Goal: Communication & Community: Share content

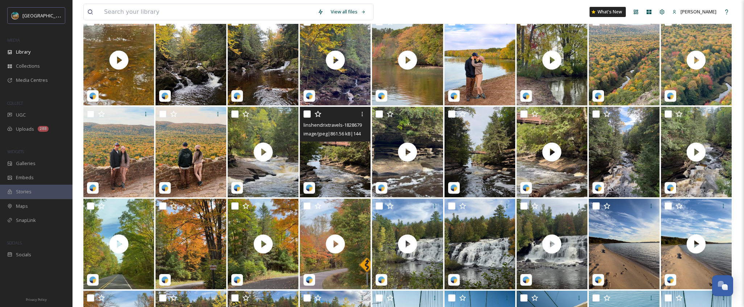
scroll to position [393, 0]
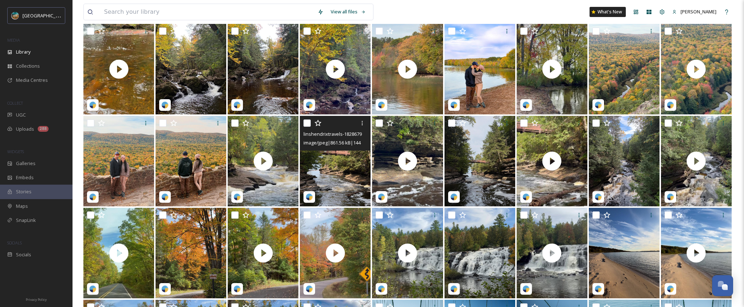
click at [339, 182] on img at bounding box center [335, 161] width 71 height 91
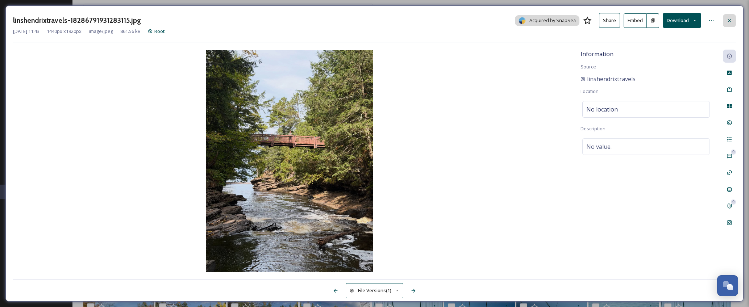
click at [731, 20] on icon at bounding box center [730, 21] width 6 height 6
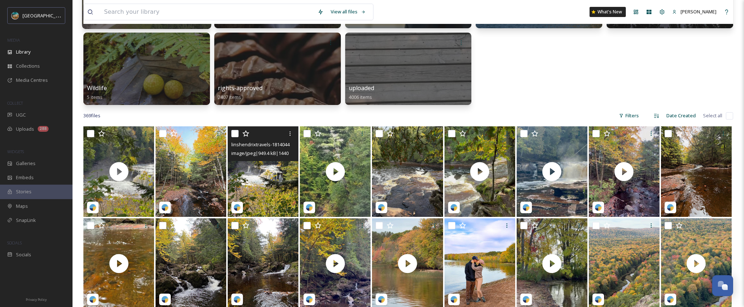
scroll to position [137, 0]
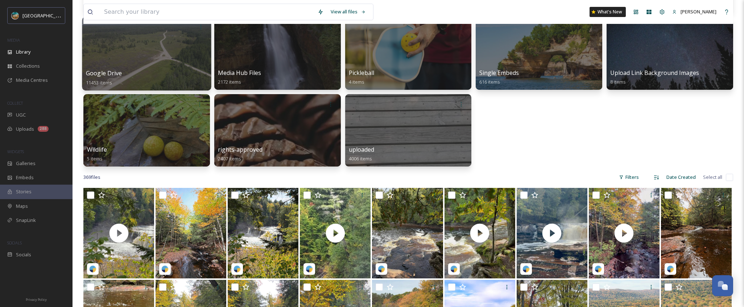
click at [136, 80] on div "Google Drive 11453 items" at bounding box center [146, 78] width 121 height 18
click at [116, 77] on span "Google Drive" at bounding box center [104, 73] width 36 height 8
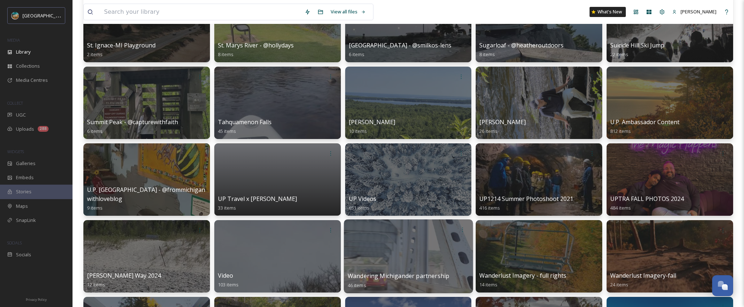
scroll to position [2393, 0]
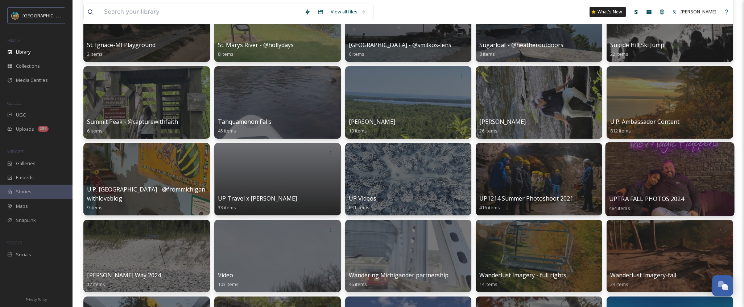
click at [671, 199] on span "UPTRA FALL PHOTOS 2024" at bounding box center [646, 199] width 75 height 8
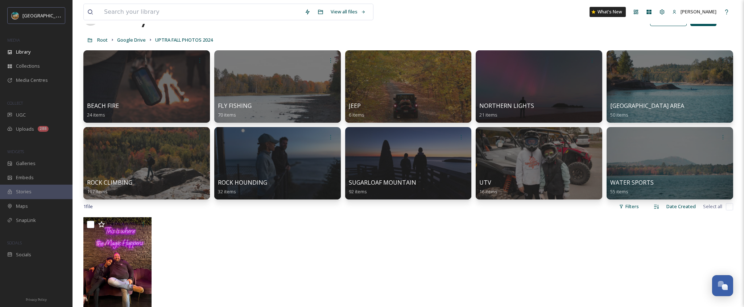
scroll to position [37, 0]
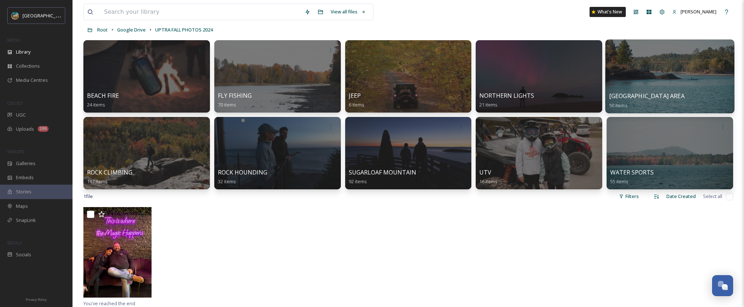
click at [650, 107] on div "PRESQUE ISLE AREA 50 items" at bounding box center [669, 101] width 121 height 18
click at [639, 97] on span "PRESQUE ISLE AREA" at bounding box center [646, 96] width 75 height 8
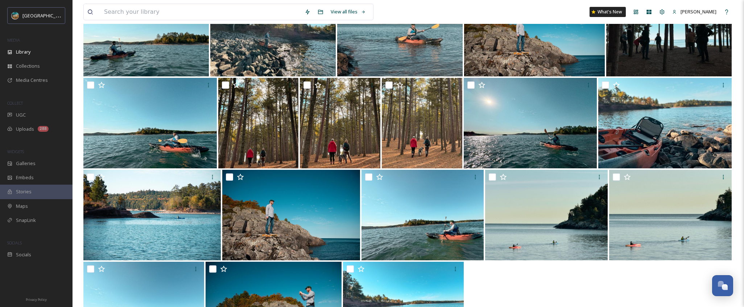
scroll to position [660, 0]
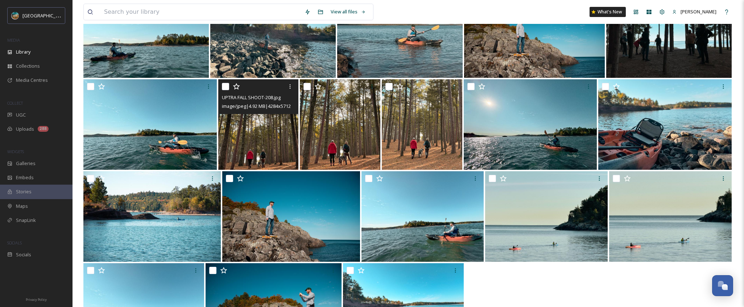
click at [259, 117] on img at bounding box center [258, 124] width 80 height 91
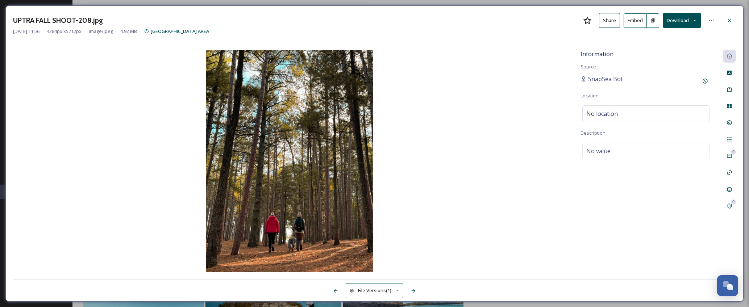
click at [683, 21] on button "Download" at bounding box center [682, 20] width 38 height 15
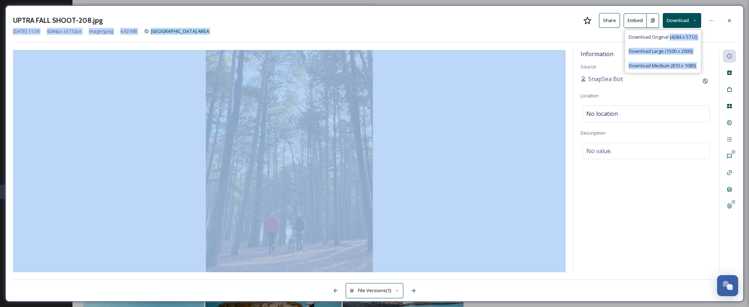
drag, startPoint x: 668, startPoint y: 37, endPoint x: 445, endPoint y: 79, distance: 226.8
click at [445, 79] on div "UPTRA FALL SHOOT-208.jpg Share Embed Download Download Original (4284 x 5712) D…" at bounding box center [374, 153] width 738 height 296
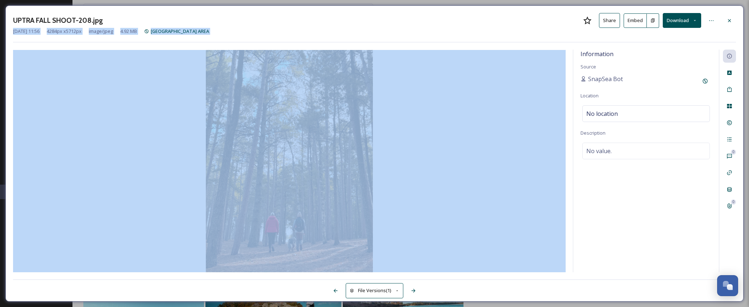
click at [474, 76] on img at bounding box center [289, 161] width 553 height 223
click at [475, 120] on img at bounding box center [289, 161] width 553 height 223
click at [473, 191] on img at bounding box center [289, 161] width 553 height 223
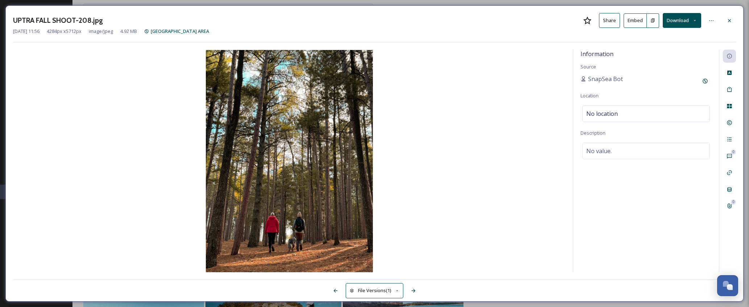
click at [513, 17] on div "UPTRA FALL SHOOT-208.jpg Share Embed Download" at bounding box center [374, 20] width 723 height 15
click at [369, 294] on button "File Versions (1)" at bounding box center [375, 290] width 58 height 15
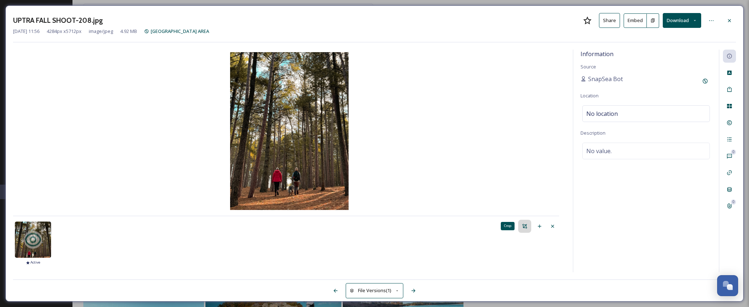
click at [527, 224] on icon at bounding box center [525, 227] width 6 height 6
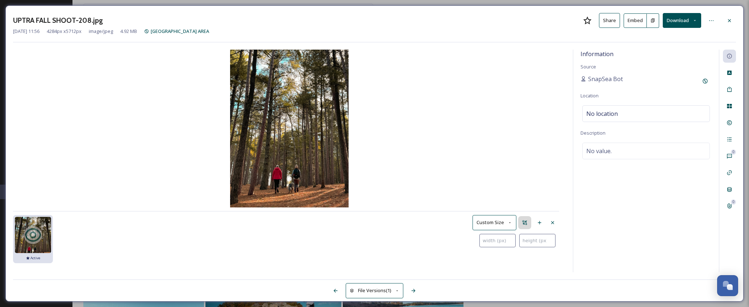
click at [489, 240] on input "number" at bounding box center [498, 240] width 36 height 13
type input "1"
type input "10"
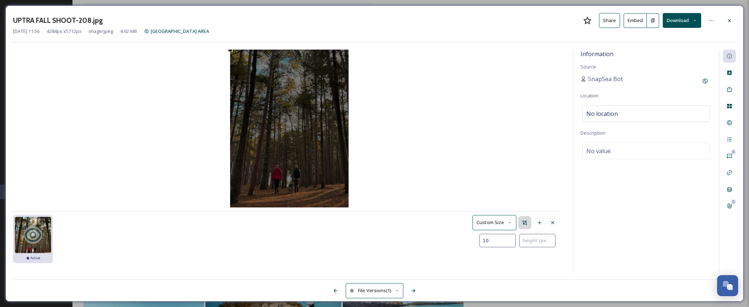
type input "108"
type input "1080"
click at [288, 180] on div "Use the arrow keys to move the crop selection area" at bounding box center [288, 177] width 30 height 37
type input "1350"
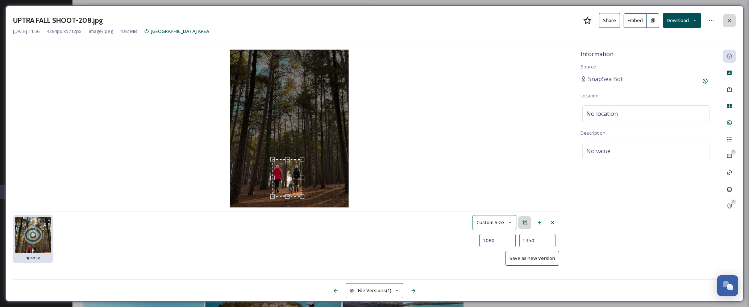
click at [732, 22] on icon at bounding box center [730, 21] width 6 height 6
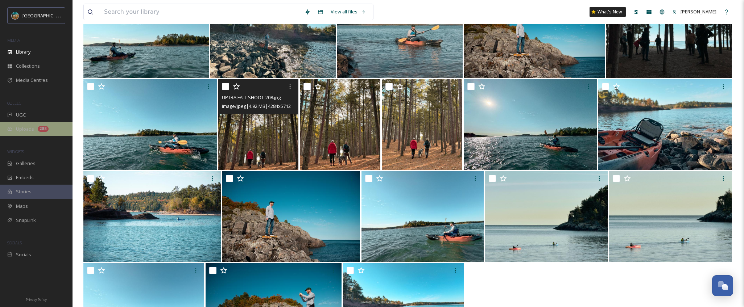
click at [27, 133] on div "Uploads 288" at bounding box center [36, 129] width 72 height 14
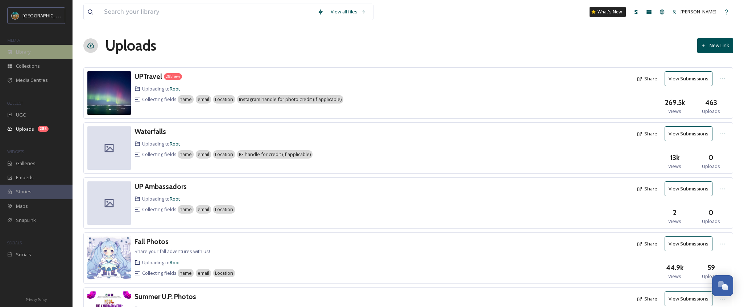
click at [41, 58] on div "Library" at bounding box center [36, 52] width 72 height 14
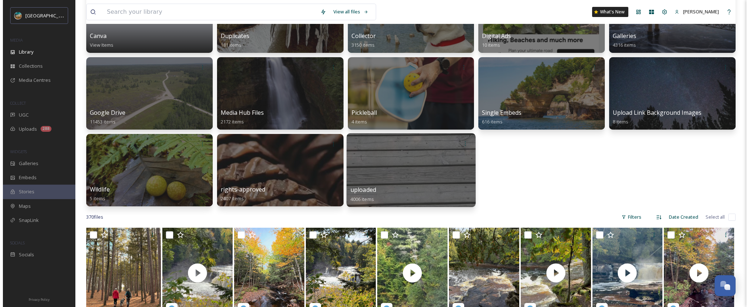
scroll to position [152, 0]
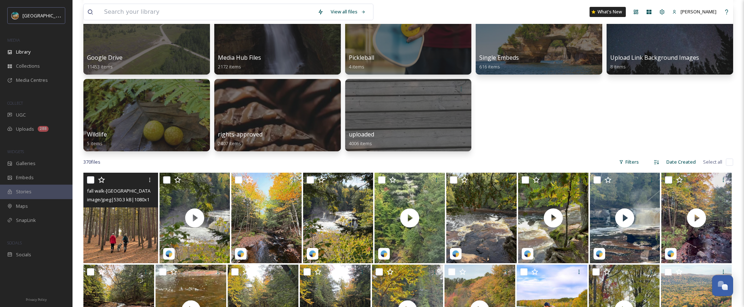
click at [139, 195] on div "image/jpeg | 530.3 kB | 1080 x 1350" at bounding box center [121, 199] width 69 height 9
click at [113, 229] on img at bounding box center [120, 218] width 75 height 91
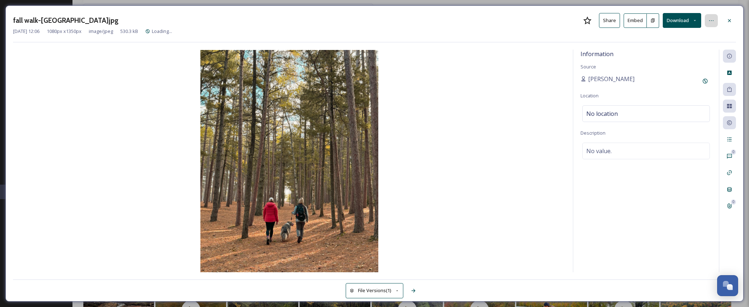
click at [709, 17] on div at bounding box center [711, 20] width 13 height 13
click at [477, 66] on img at bounding box center [289, 161] width 553 height 223
click at [710, 24] on div at bounding box center [711, 20] width 13 height 13
click at [491, 65] on img at bounding box center [289, 161] width 553 height 223
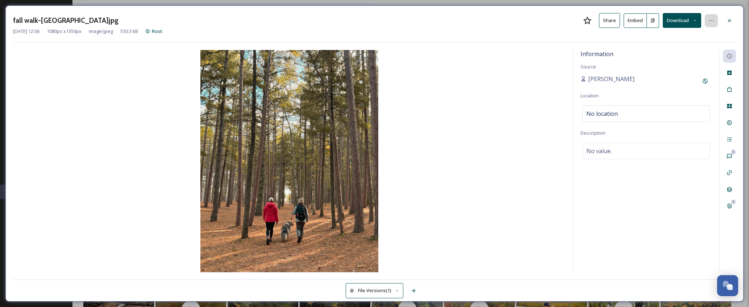
click at [713, 21] on icon at bounding box center [712, 21] width 6 height 6
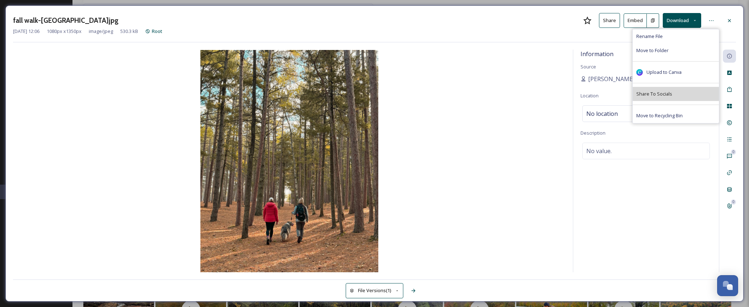
click at [669, 91] on span "Share To Socials" at bounding box center [654, 94] width 36 height 7
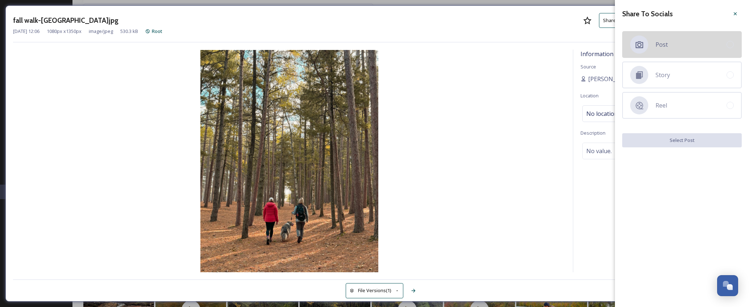
click at [723, 49] on div "Post" at bounding box center [682, 44] width 120 height 27
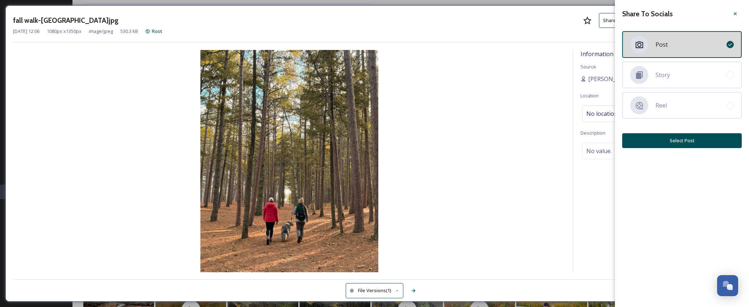
click at [700, 138] on button "Select Post" at bounding box center [682, 140] width 120 height 15
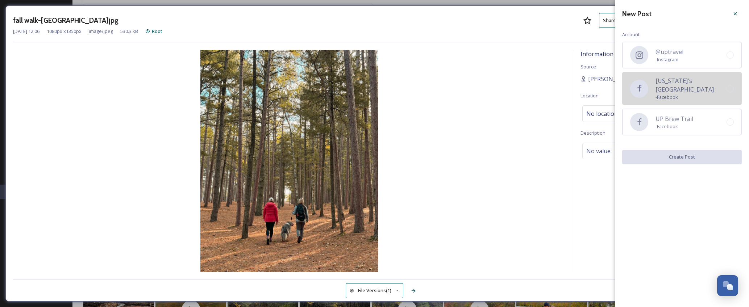
click at [728, 88] on div at bounding box center [730, 88] width 7 height 7
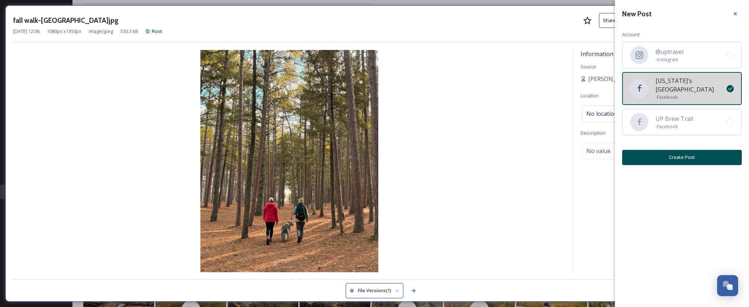
click at [696, 154] on button "Create Post" at bounding box center [682, 157] width 120 height 15
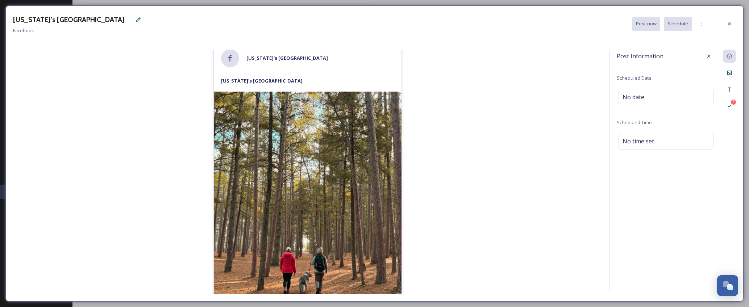
scroll to position [12, 0]
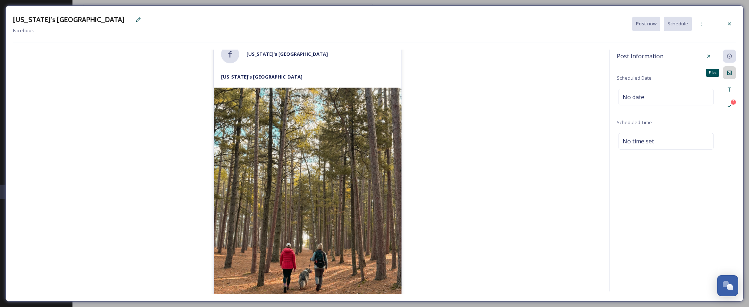
click at [731, 74] on icon at bounding box center [729, 73] width 4 height 4
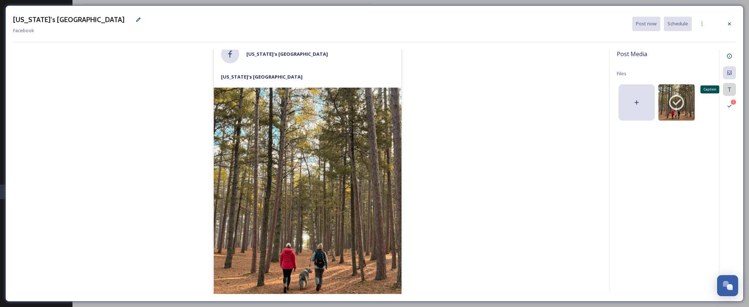
click at [732, 87] on icon at bounding box center [730, 90] width 6 height 6
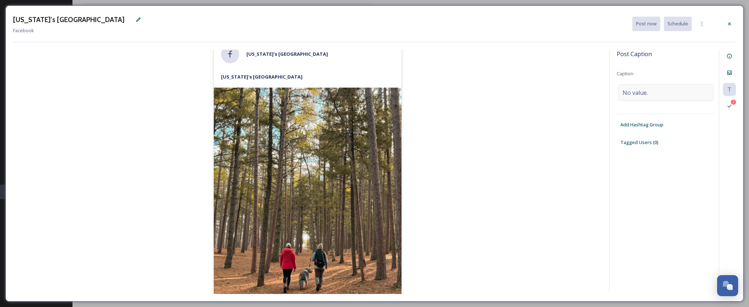
click at [666, 86] on div "No value." at bounding box center [666, 92] width 95 height 17
click at [651, 101] on textarea at bounding box center [666, 114] width 99 height 60
paste textarea "U.P. Fall Giveaway! 🍁 Show us your best Upper Peninsula fall explorations for a…"
type textarea "U.P. Fall Giveaway! 🍁 Show us your best Upper Peninsula fall explorations for a…"
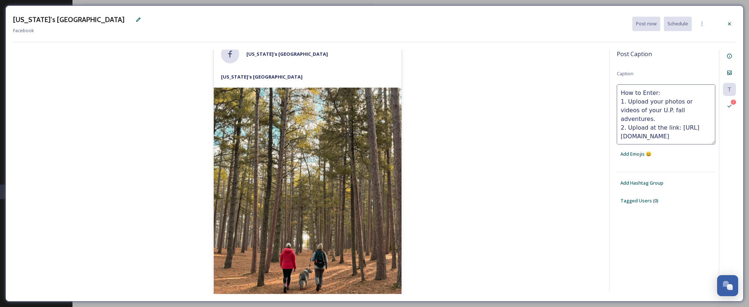
scroll to position [0, 0]
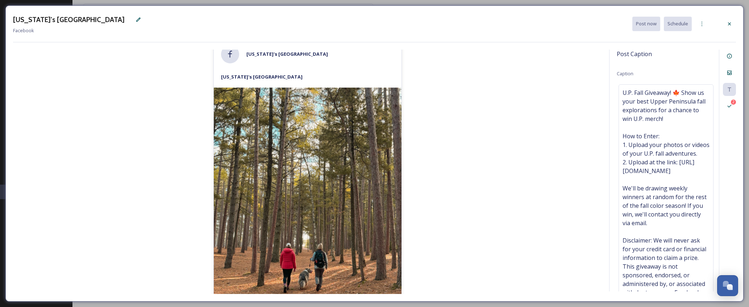
click at [677, 60] on div "Post Caption Caption U.P. Fall Giveaway! 🍁 Show us your best Upper Peninsula fa…" at bounding box center [666, 171] width 99 height 242
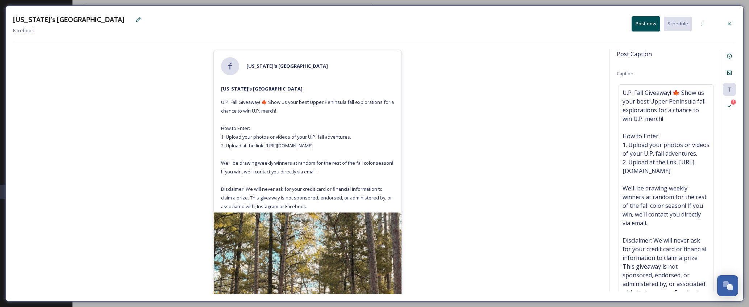
click at [653, 27] on button "Post now" at bounding box center [646, 23] width 29 height 15
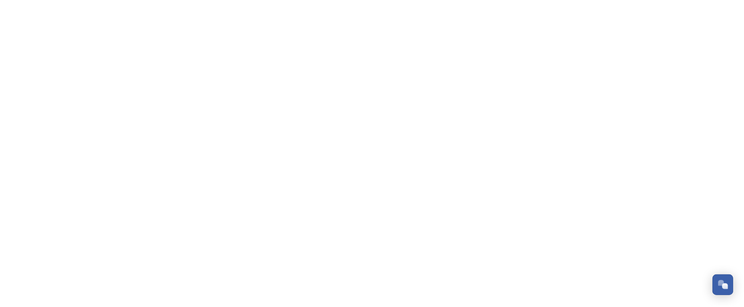
scroll to position [2769, 0]
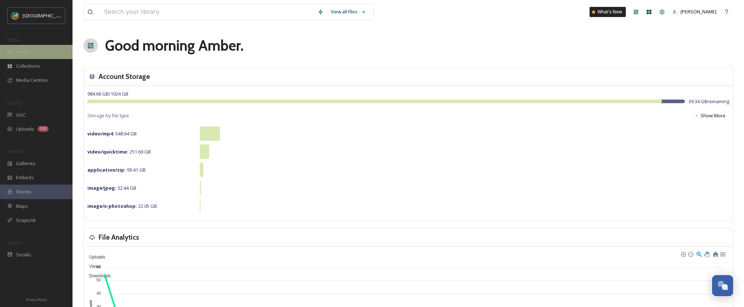
click at [55, 50] on div "Library" at bounding box center [36, 52] width 72 height 14
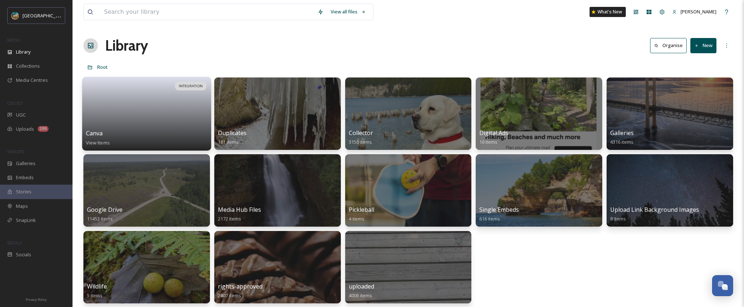
click at [146, 127] on div at bounding box center [146, 104] width 121 height 49
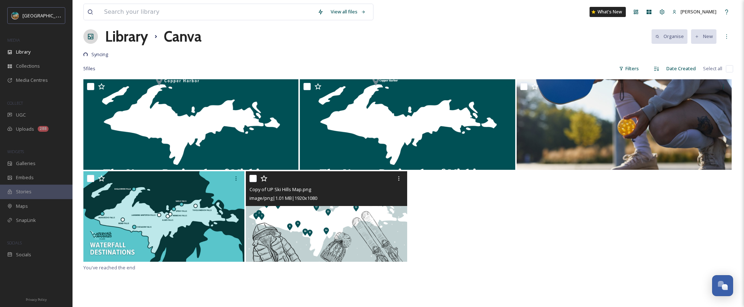
scroll to position [14, 0]
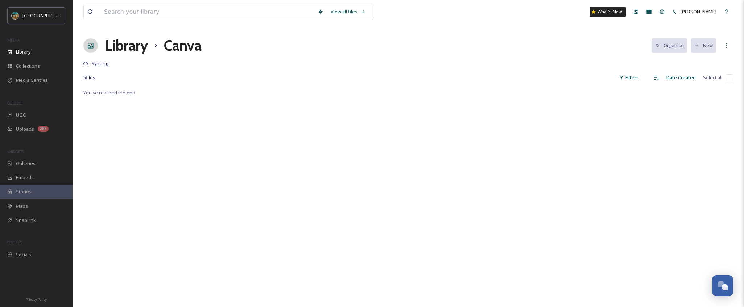
scroll to position [2769, 0]
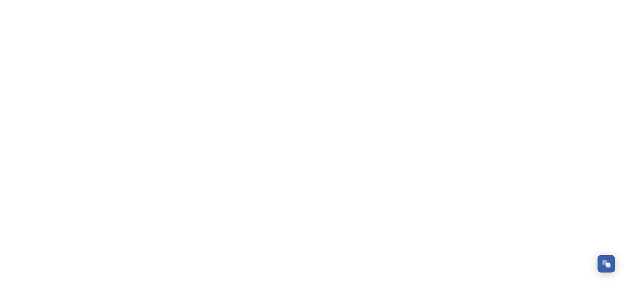
scroll to position [2769, 0]
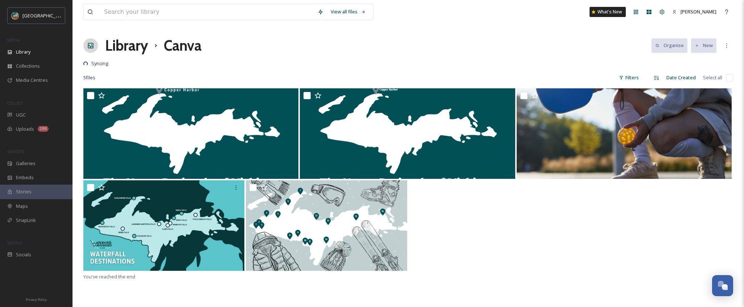
click at [624, 210] on div at bounding box center [408, 226] width 650 height 92
click at [23, 54] on span "Library" at bounding box center [23, 52] width 14 height 7
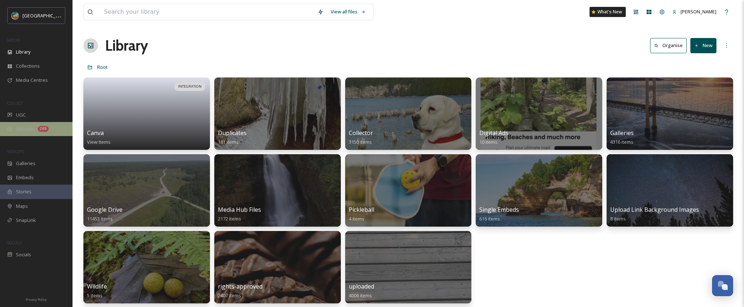
click at [31, 134] on div "Uploads 288" at bounding box center [36, 129] width 72 height 14
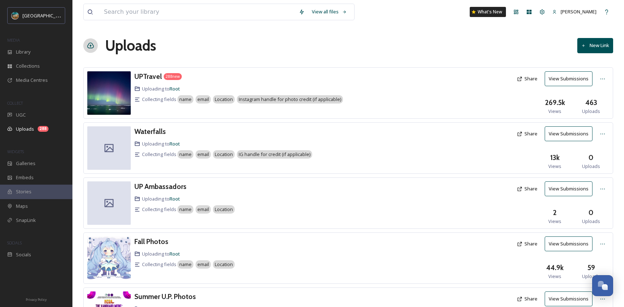
click at [235, 49] on div "Uploads New Link" at bounding box center [348, 46] width 530 height 22
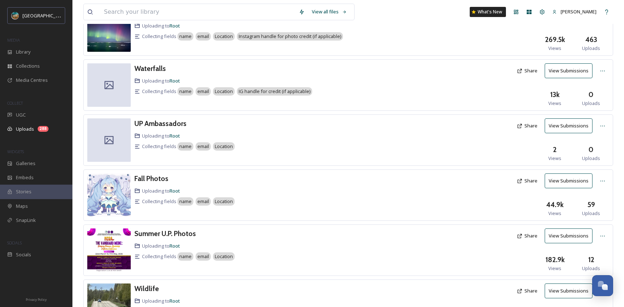
scroll to position [67, 0]
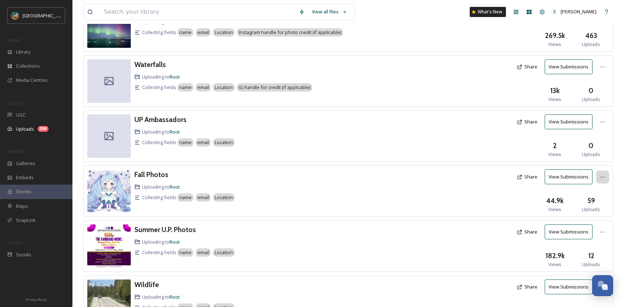
click at [602, 180] on div at bounding box center [603, 177] width 13 height 13
click at [599, 207] on div "Edit" at bounding box center [596, 207] width 28 height 14
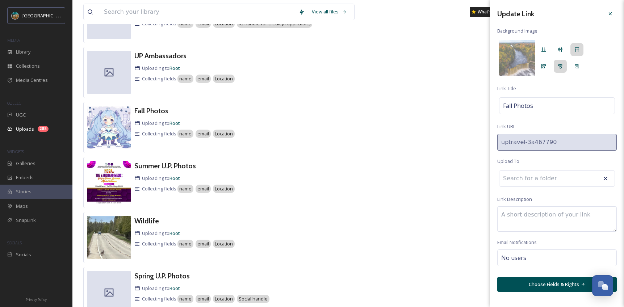
scroll to position [137, 0]
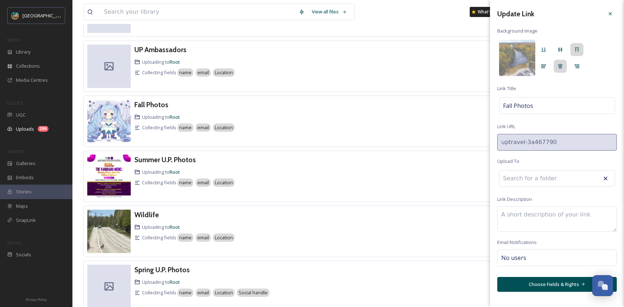
click at [534, 182] on input at bounding box center [540, 179] width 80 height 16
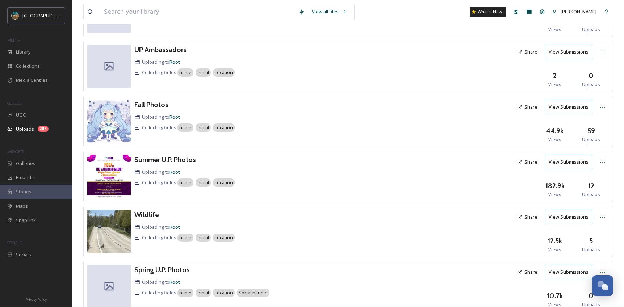
click at [452, 144] on div "Fall Photos Uploading to Root Collecting fields name email Location Share View …" at bounding box center [348, 121] width 530 height 51
click at [601, 108] on icon at bounding box center [603, 107] width 6 height 6
click at [588, 139] on span "Edit" at bounding box center [589, 137] width 8 height 7
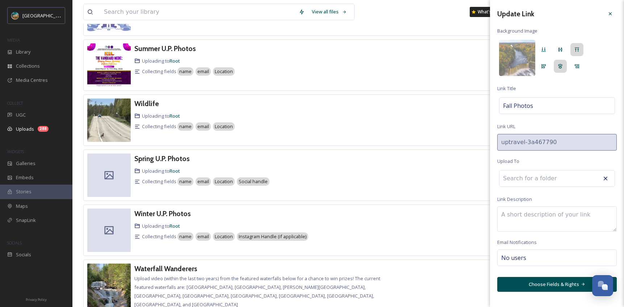
scroll to position [249, 0]
click at [539, 254] on div "No users" at bounding box center [558, 258] width 120 height 17
click at [539, 261] on input at bounding box center [538, 258] width 72 height 9
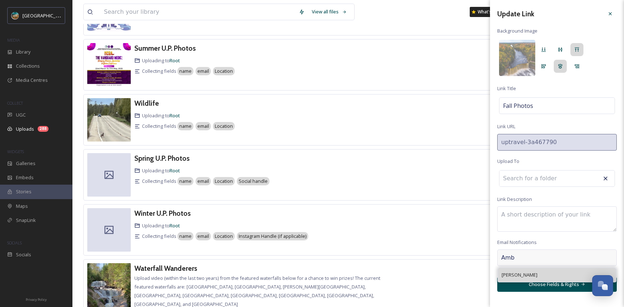
type input "Amb"
click at [538, 273] on div "[PERSON_NAME]" at bounding box center [557, 275] width 118 height 14
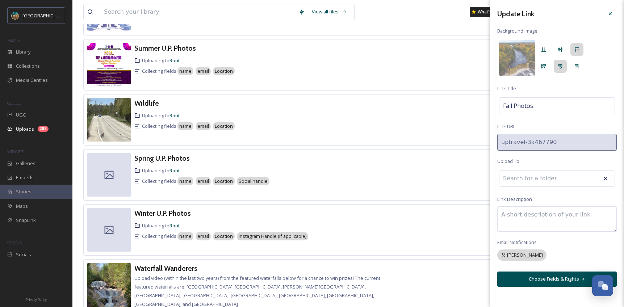
click at [540, 224] on textarea at bounding box center [558, 219] width 120 height 25
type textarea "Share your fall adventures with us!"
click at [539, 182] on input at bounding box center [540, 179] width 80 height 16
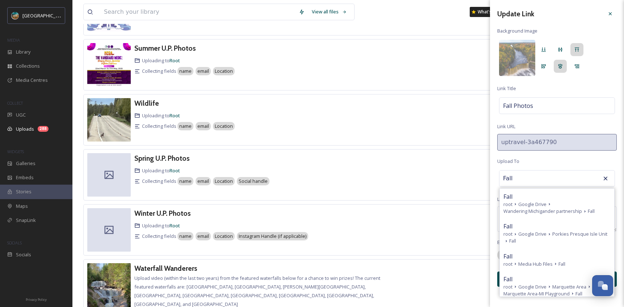
click at [541, 182] on input "Fall" at bounding box center [540, 179] width 80 height 16
click at [552, 176] on input "Fall" at bounding box center [540, 179] width 80 height 16
type input "Fall"
click at [557, 158] on div "Update Link Background Image Link Title Fall Photos Link URL uptravel-3a467790 …" at bounding box center [557, 147] width 134 height 294
click at [609, 178] on icon at bounding box center [605, 178] width 7 height 7
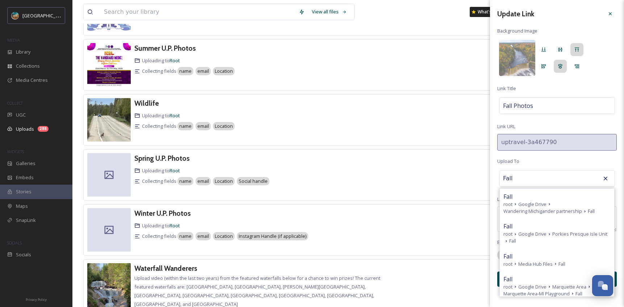
click at [602, 178] on icon at bounding box center [605, 178] width 7 height 7
click at [606, 179] on icon at bounding box center [606, 179] width 4 height 4
click at [568, 165] on div "Update Link Background Image Link Title Fall Photos Link URL uptravel-3a467790 …" at bounding box center [557, 147] width 134 height 294
click at [529, 178] on input "Fall" at bounding box center [540, 179] width 80 height 16
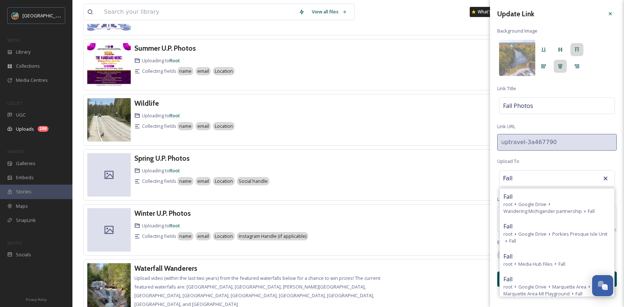
click at [529, 178] on input "Fall" at bounding box center [540, 179] width 80 height 16
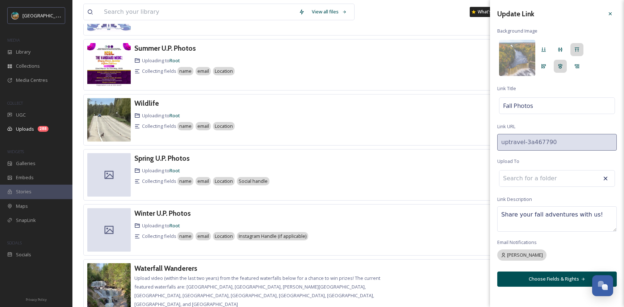
click at [566, 162] on div "Update Link Background Image Link Title Fall Photos Link URL uptravel-3a467790 …" at bounding box center [557, 147] width 134 height 294
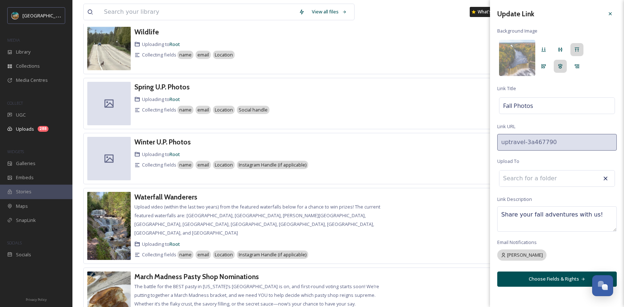
scroll to position [320, 0]
click at [560, 281] on button "Choose Fields & Rights" at bounding box center [558, 279] width 120 height 15
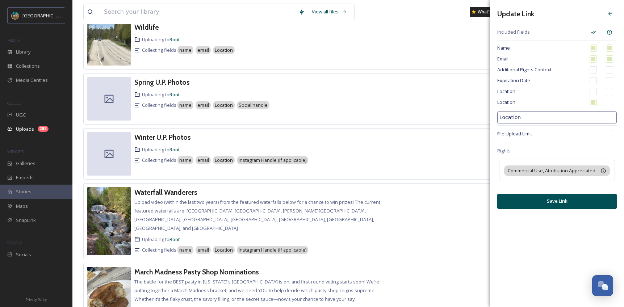
scroll to position [331, 0]
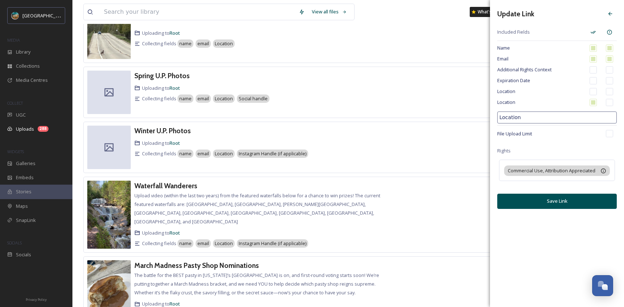
click at [534, 121] on input "Location" at bounding box center [558, 118] width 120 height 12
click at [567, 132] on span "File Upload Limit" at bounding box center [549, 133] width 103 height 7
click at [552, 119] on input "Location" at bounding box center [558, 118] width 120 height 12
click at [547, 244] on div "Update Link Included Fields Name Email Additional Rights Context Expiration Dat…" at bounding box center [557, 153] width 134 height 307
click at [564, 199] on button "Save Link" at bounding box center [558, 201] width 120 height 15
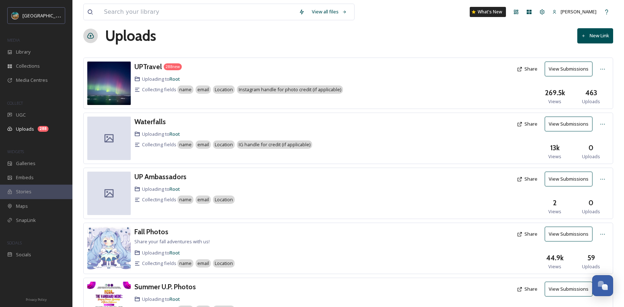
scroll to position [0, 0]
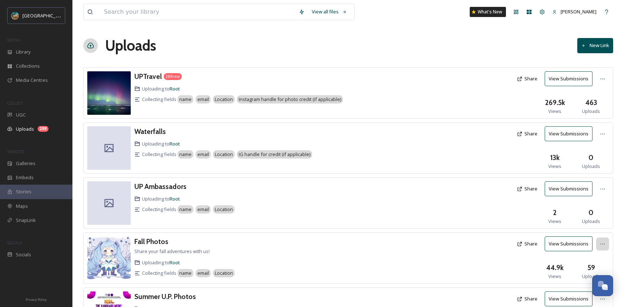
click at [605, 245] on icon at bounding box center [603, 244] width 6 height 6
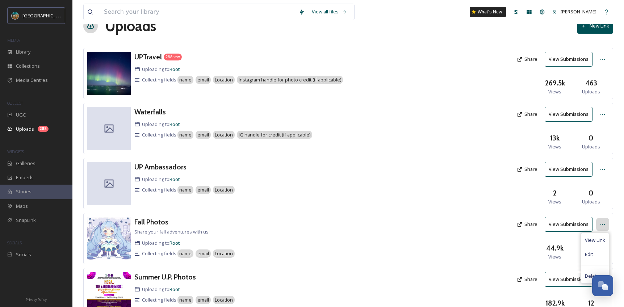
scroll to position [62, 0]
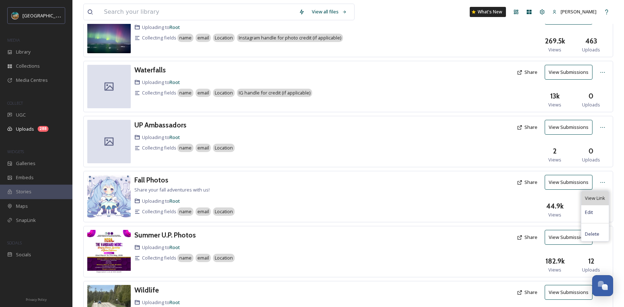
click at [601, 201] on span "View Link" at bounding box center [595, 198] width 20 height 7
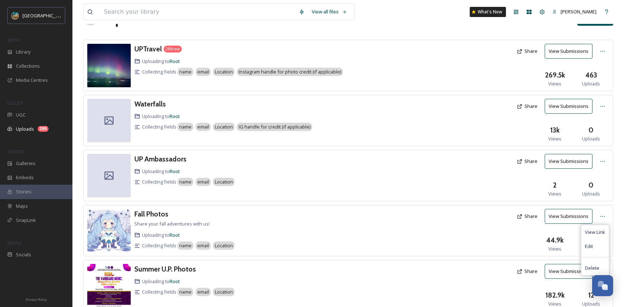
scroll to position [0, 0]
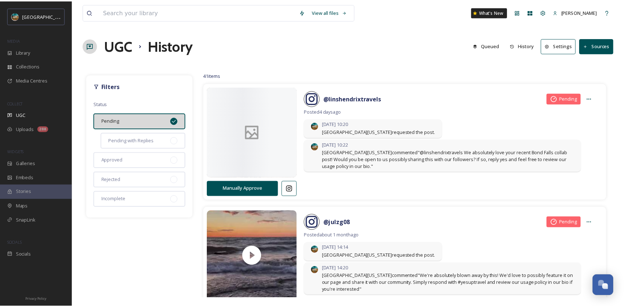
scroll to position [2769, 0]
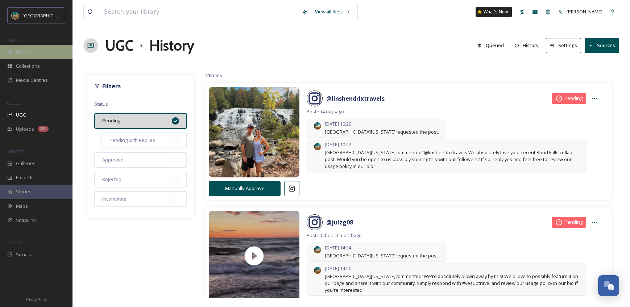
click at [50, 51] on div "Library" at bounding box center [36, 52] width 72 height 14
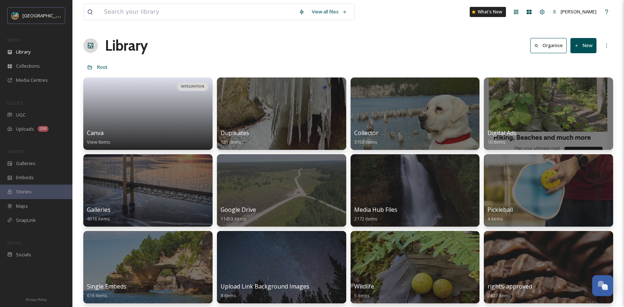
click at [588, 42] on button "New" at bounding box center [584, 45] width 26 height 15
click at [586, 61] on span "File Upload" at bounding box center [581, 62] width 24 height 7
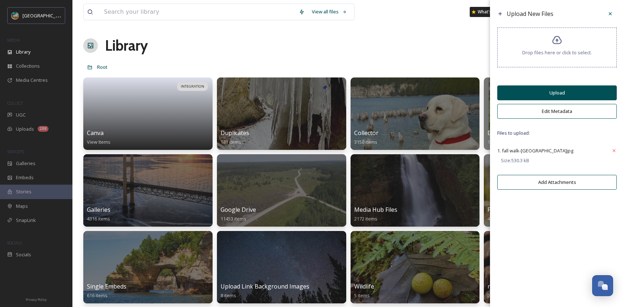
click at [559, 90] on button "Upload" at bounding box center [558, 93] width 120 height 15
click at [573, 95] on button "Upload" at bounding box center [558, 93] width 120 height 15
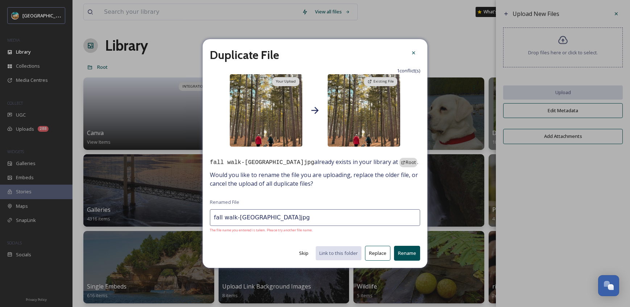
click at [301, 254] on button "Skip" at bounding box center [303, 253] width 17 height 14
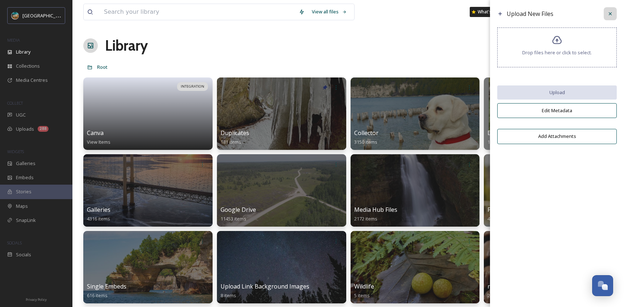
click at [614, 15] on div at bounding box center [610, 13] width 13 height 13
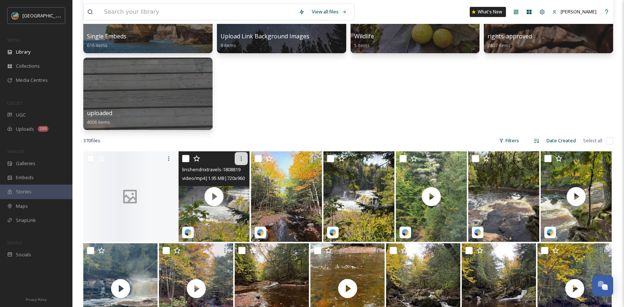
scroll to position [255, 0]
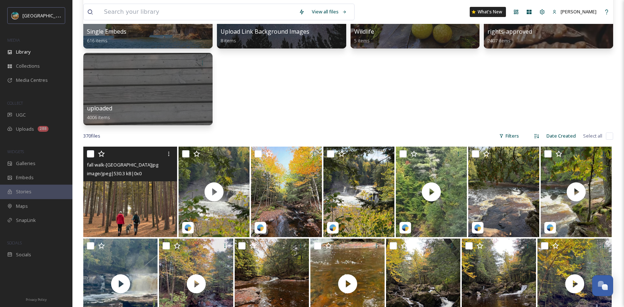
click at [149, 199] on img at bounding box center [130, 192] width 94 height 91
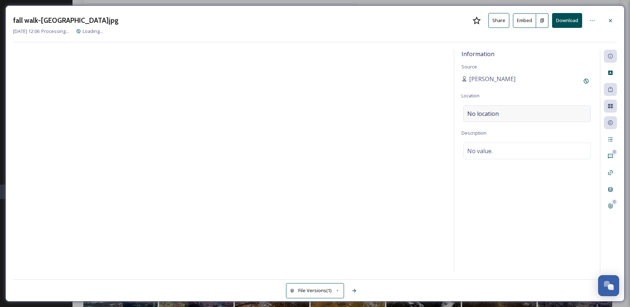
click at [509, 106] on div "No location" at bounding box center [527, 113] width 128 height 17
click at [510, 111] on input at bounding box center [527, 114] width 127 height 16
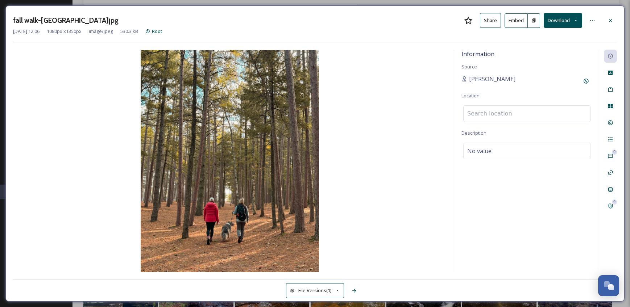
type input "U"
click at [538, 71] on div "Information Source [PERSON_NAME] Location No location Description No value." at bounding box center [527, 161] width 146 height 223
click at [568, 24] on button "Download" at bounding box center [563, 20] width 38 height 15
click at [325, 82] on img at bounding box center [229, 161] width 433 height 223
click at [410, 93] on img at bounding box center [229, 161] width 433 height 223
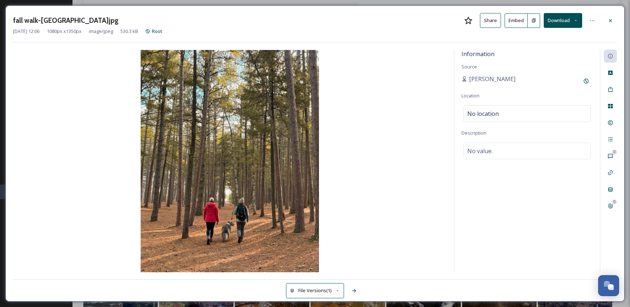
click at [398, 184] on img at bounding box center [229, 161] width 433 height 223
click at [594, 21] on icon at bounding box center [592, 21] width 6 height 6
click at [408, 66] on img at bounding box center [229, 161] width 433 height 223
click at [299, 131] on img at bounding box center [229, 161] width 433 height 223
click at [266, 140] on img at bounding box center [229, 161] width 433 height 223
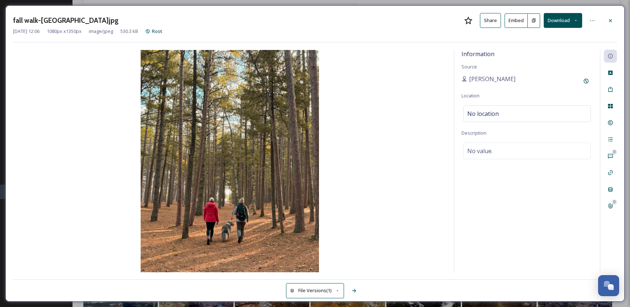
click at [493, 20] on button "Share" at bounding box center [490, 20] width 21 height 15
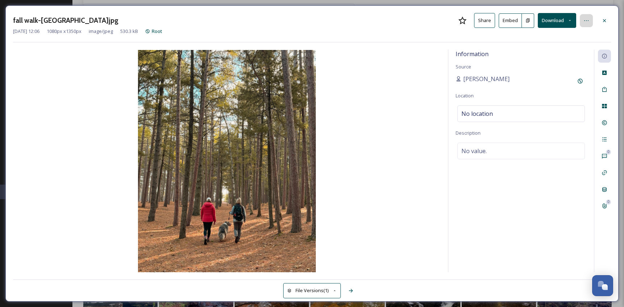
click at [582, 20] on div at bounding box center [586, 20] width 13 height 13
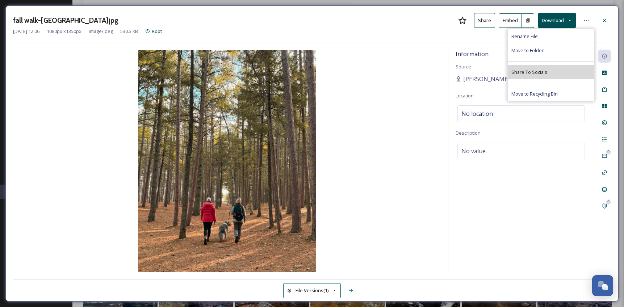
click at [544, 74] on span "Share To Socials" at bounding box center [530, 72] width 36 height 7
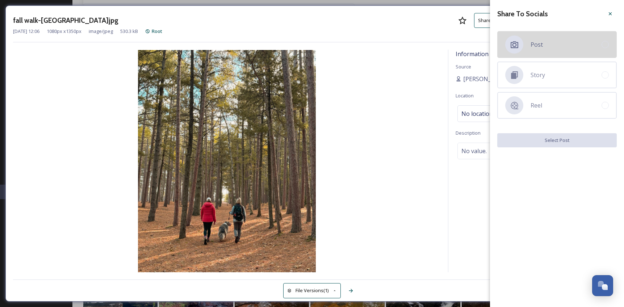
click at [578, 52] on div "Post" at bounding box center [558, 44] width 120 height 27
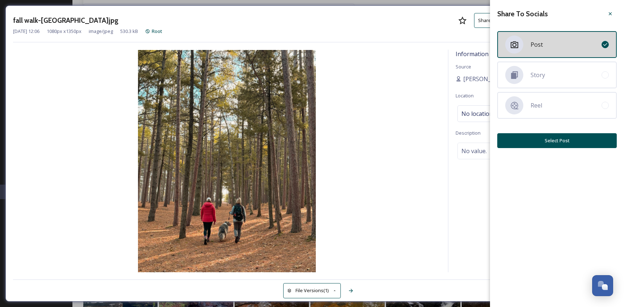
click at [569, 140] on button "Select Post" at bounding box center [558, 140] width 120 height 15
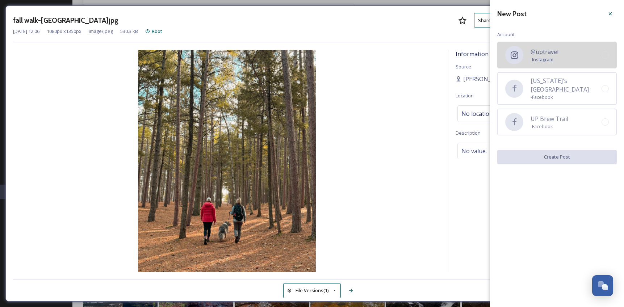
click at [608, 55] on div at bounding box center [605, 54] width 7 height 7
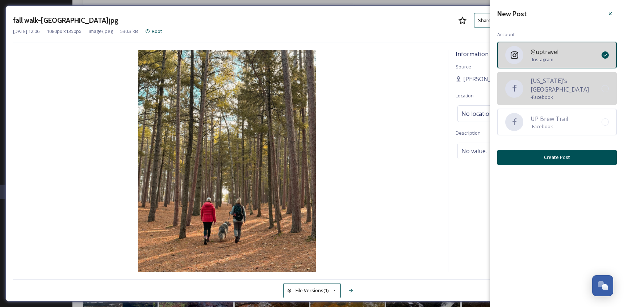
click at [608, 96] on div "[US_STATE]'s [GEOGRAPHIC_DATA] - Facebook" at bounding box center [558, 88] width 120 height 33
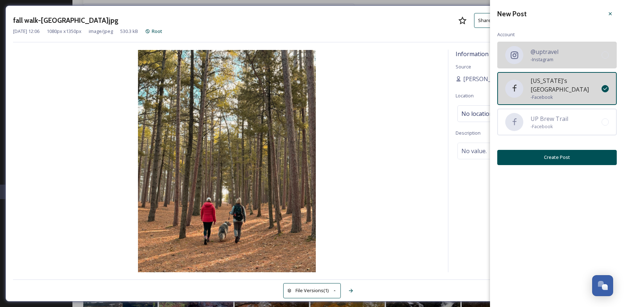
click at [606, 54] on div at bounding box center [605, 54] width 7 height 7
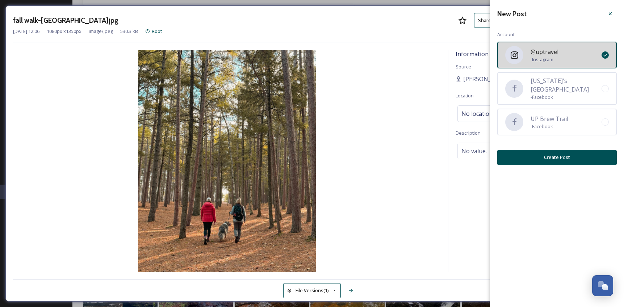
click at [579, 158] on button "Create Post" at bounding box center [558, 157] width 120 height 15
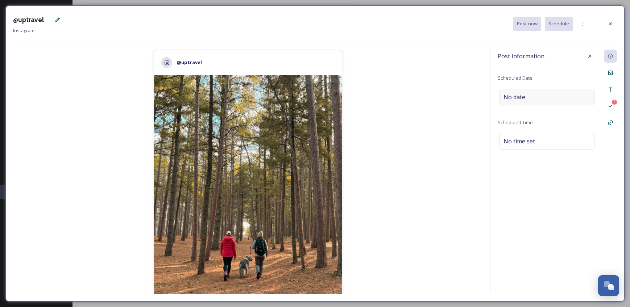
click at [539, 99] on div "No date" at bounding box center [546, 97] width 95 height 17
click at [530, 95] on input "text" at bounding box center [535, 97] width 72 height 16
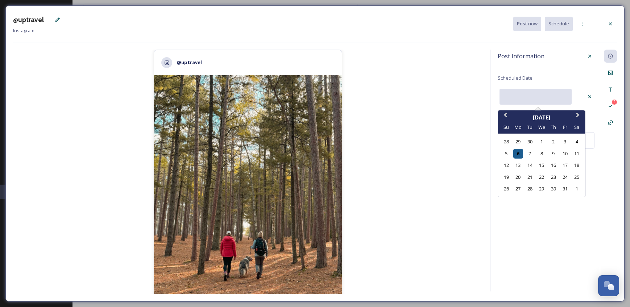
click at [521, 153] on div "6" at bounding box center [518, 154] width 10 height 10
type input "[DATE]"
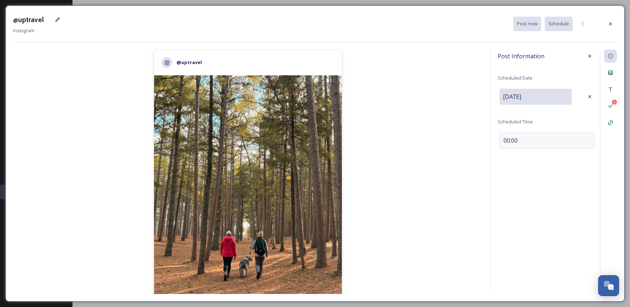
click at [536, 142] on div "00:00" at bounding box center [546, 140] width 95 height 17
click at [611, 90] on icon at bounding box center [610, 90] width 6 height 6
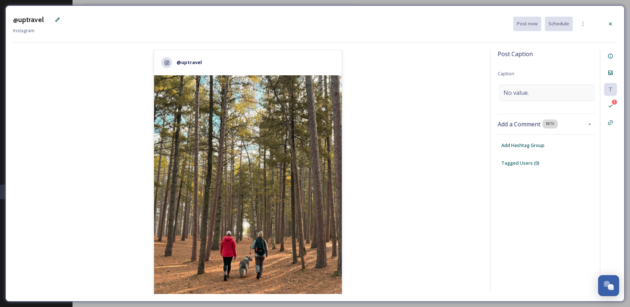
click at [536, 92] on div "No value." at bounding box center [546, 92] width 95 height 17
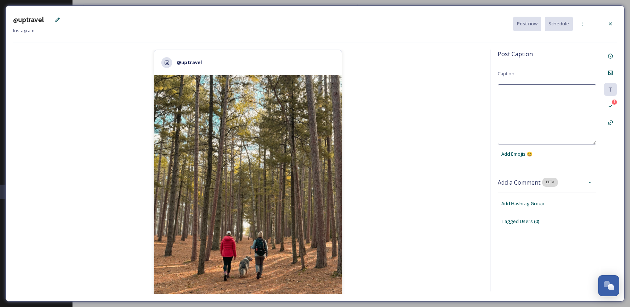
click at [516, 99] on textarea at bounding box center [547, 114] width 99 height 60
paste textarea "U.P. Fall Giveaway! 🍁 Show us your best Upper Peninsula fall explorations for a…"
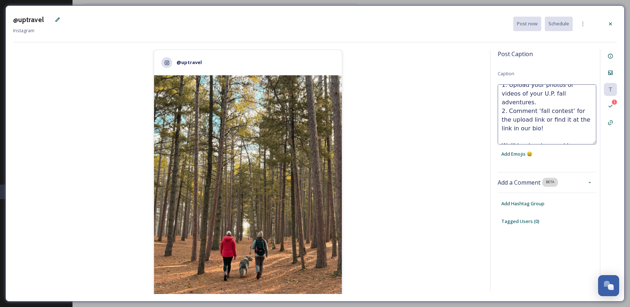
scroll to position [48, 0]
click at [543, 137] on textarea "U.P. Fall Giveaway! 🍁 Show us your best Upper Peninsula fall explorations for a…" at bounding box center [547, 114] width 99 height 60
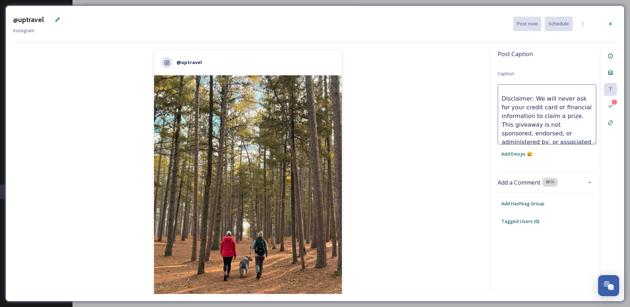
scroll to position [165, 0]
click at [546, 141] on textarea "U.P. Fall Giveaway! 🍁 Show us your best Upper Peninsula fall explorations for a…" at bounding box center [547, 114] width 99 height 60
type textarea "U.P. Fall Giveaway! 🍁 Show us your best Upper Peninsula fall explorations for a…"
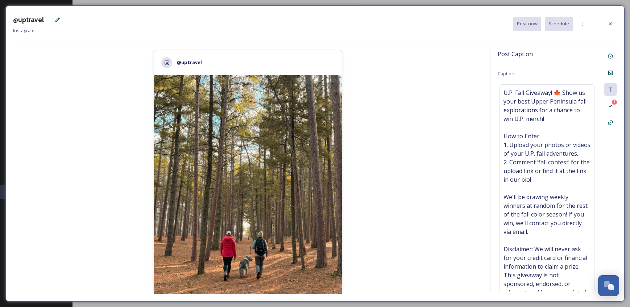
click at [564, 257] on div "Post Caption Caption U.P. Fall Giveaway! 🍁 Show us your best Upper Peninsula fa…" at bounding box center [553, 171] width 127 height 242
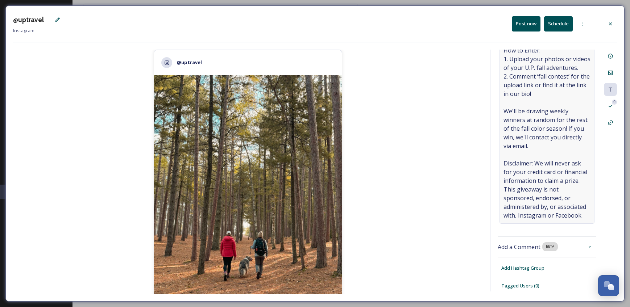
scroll to position [82, 0]
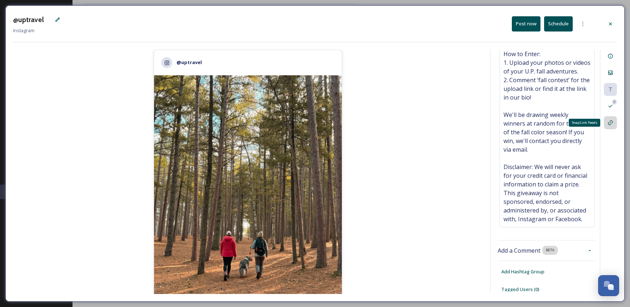
click at [611, 124] on icon at bounding box center [610, 123] width 6 height 6
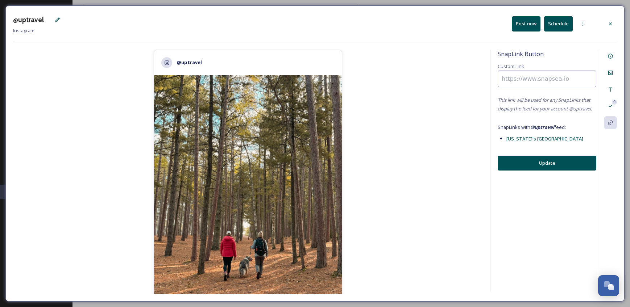
click at [555, 82] on input at bounding box center [547, 79] width 99 height 17
click at [523, 79] on input at bounding box center [547, 79] width 99 height 17
paste input "[URL][DOMAIN_NAME]"
type input "[URL][DOMAIN_NAME]"
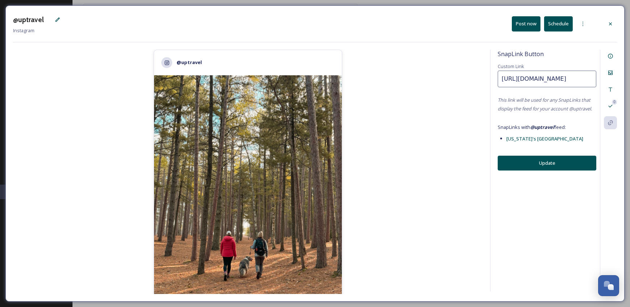
click at [548, 217] on div "SnapLink Button Custom Link [URL][DOMAIN_NAME] This link will be used for any S…" at bounding box center [553, 171] width 127 height 242
click at [613, 92] on div "Caption" at bounding box center [610, 89] width 13 height 13
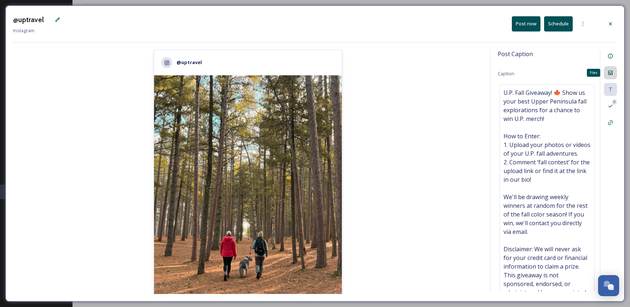
click at [609, 74] on icon at bounding box center [610, 73] width 6 height 6
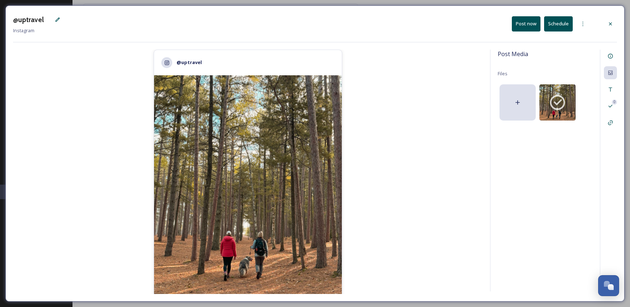
click at [530, 26] on button "Post now" at bounding box center [526, 23] width 29 height 15
